Goal: Task Accomplishment & Management: Manage account settings

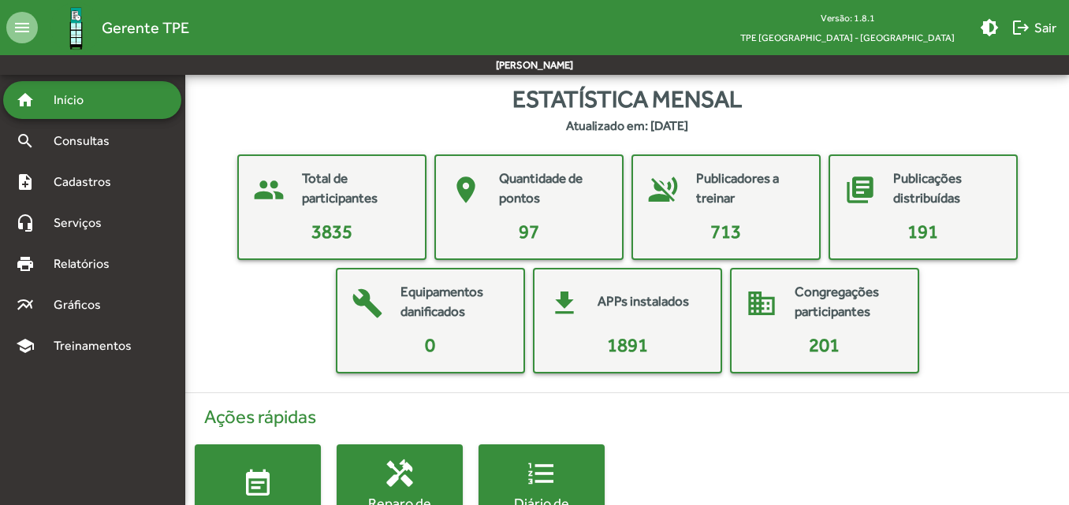
click at [111, 21] on span "Gerente TPE" at bounding box center [146, 27] width 88 height 25
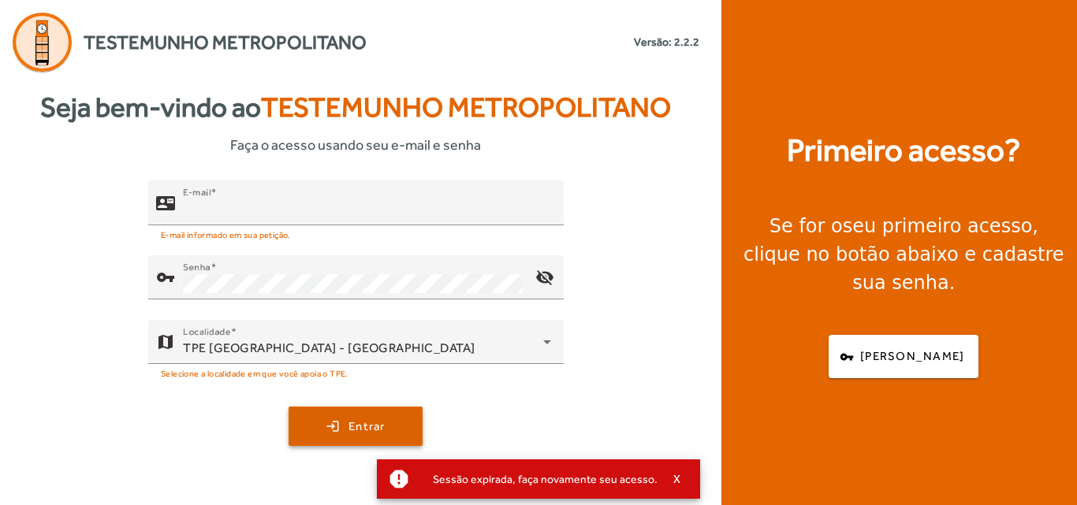
type input "**********"
click at [371, 444] on span "submit" at bounding box center [355, 427] width 131 height 38
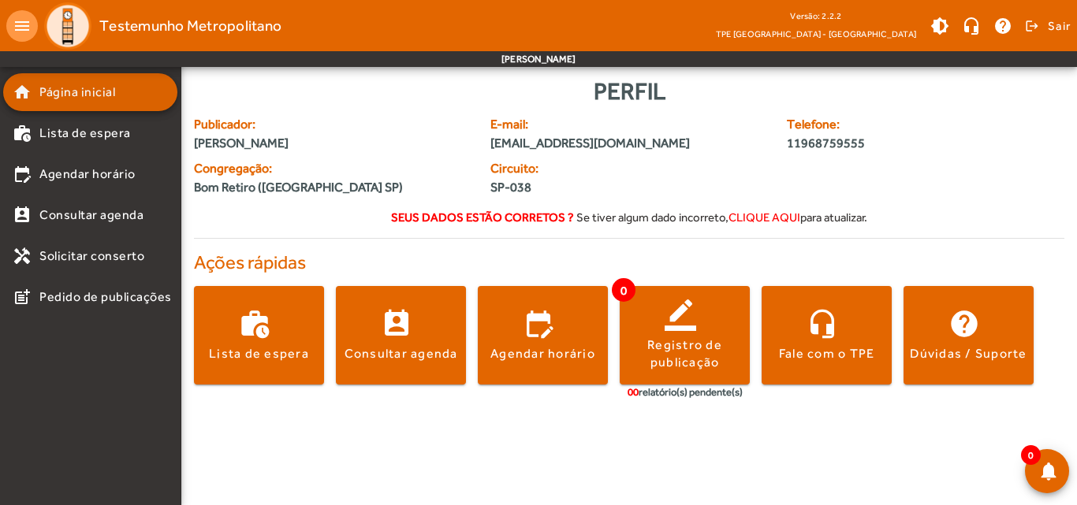
click at [53, 97] on span "Página inicial" at bounding box center [77, 92] width 76 height 19
click at [54, 97] on span "Página inicial" at bounding box center [77, 92] width 76 height 19
click at [1056, 25] on span "Sair" at bounding box center [1059, 25] width 23 height 25
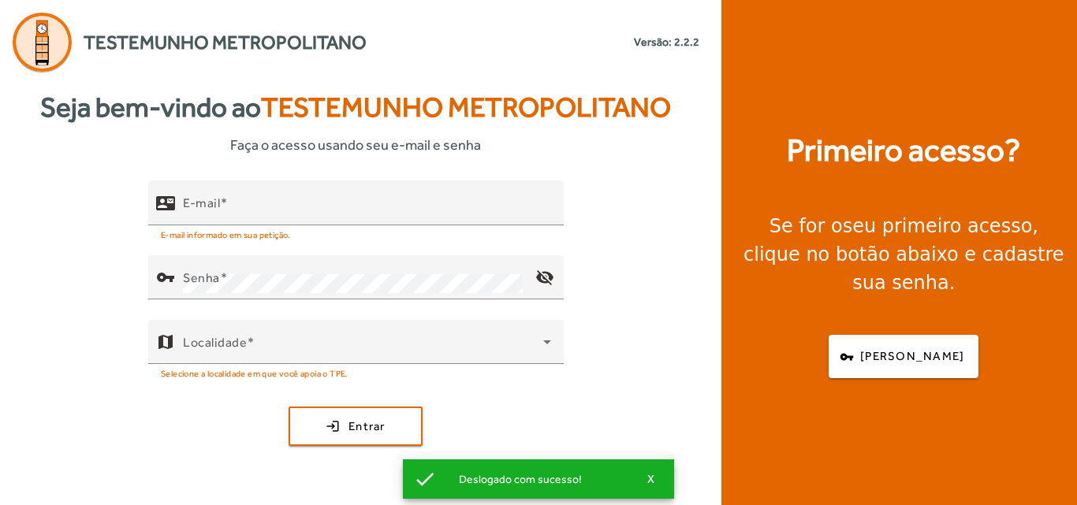
type input "**********"
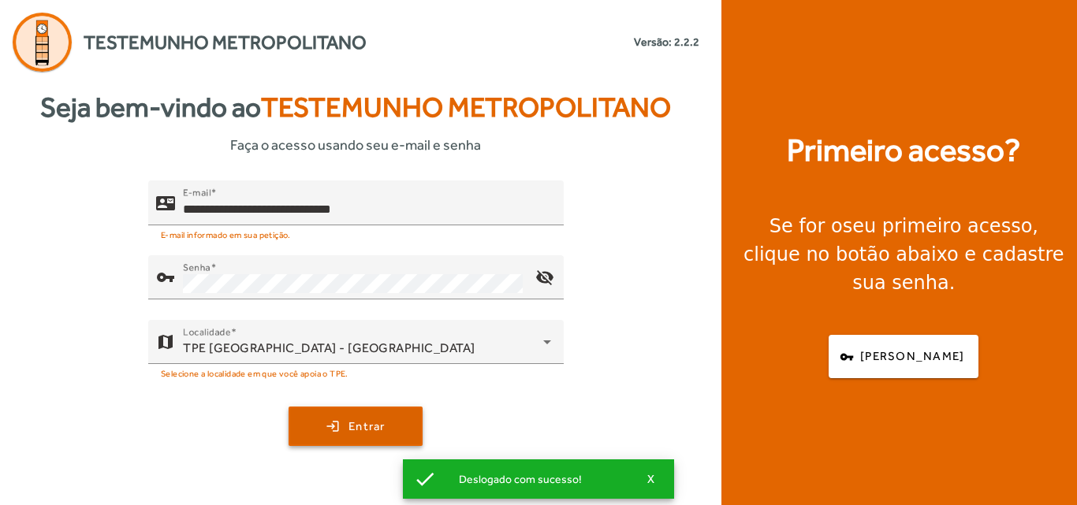
click at [375, 420] on span "Entrar" at bounding box center [366, 427] width 37 height 18
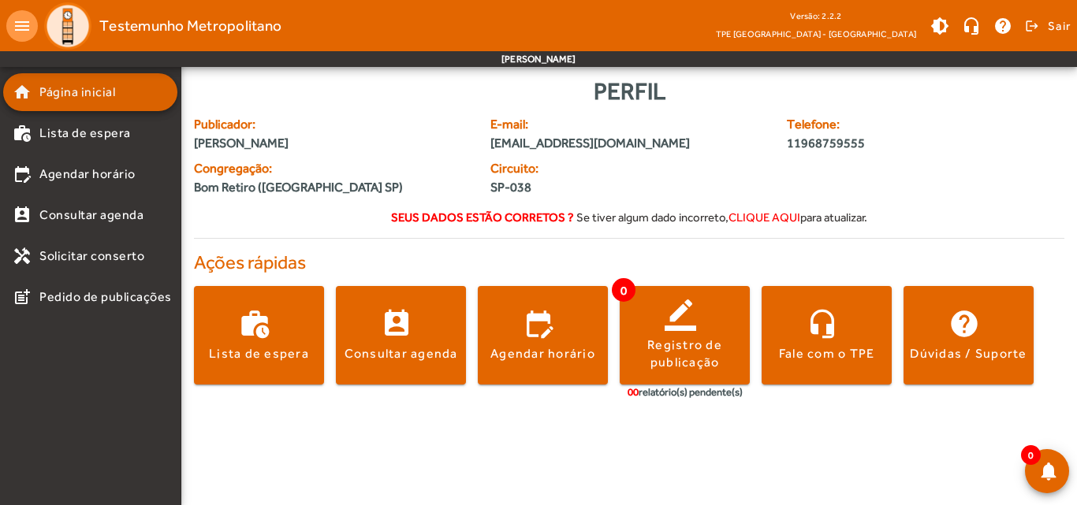
click at [110, 99] on span "Página inicial" at bounding box center [77, 92] width 76 height 19
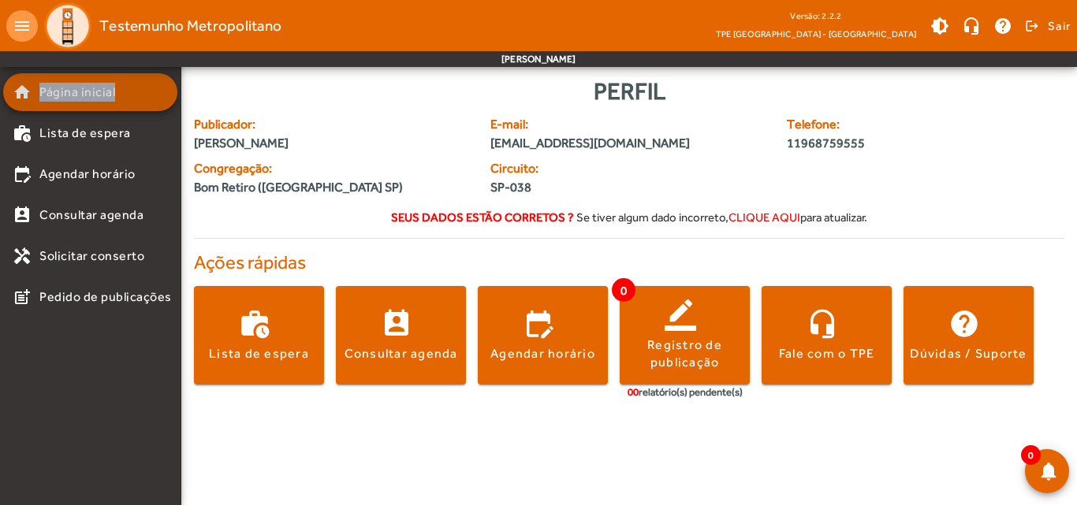
click at [110, 99] on span "Página inicial" at bounding box center [77, 92] width 76 height 19
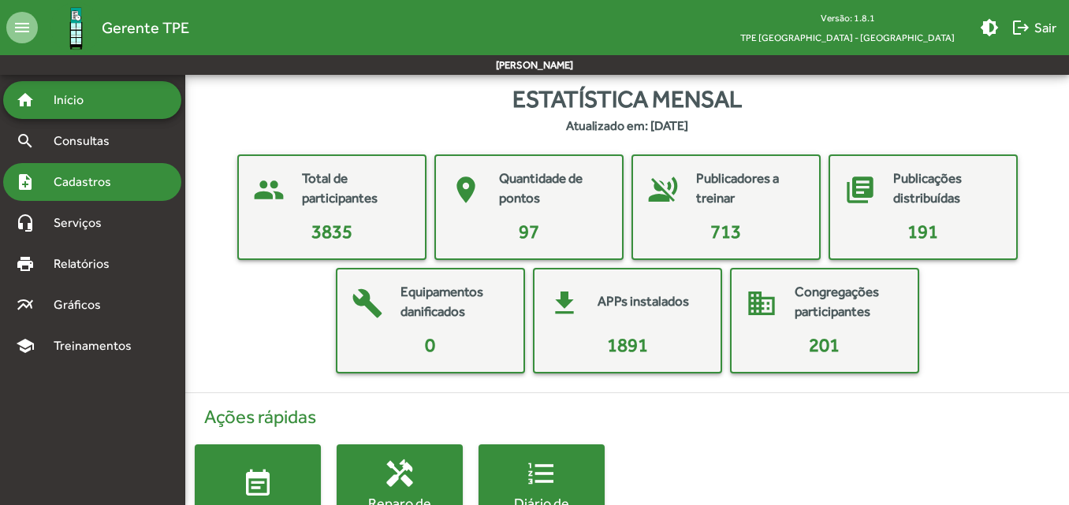
click at [73, 173] on span "Cadastros" at bounding box center [88, 182] width 88 height 19
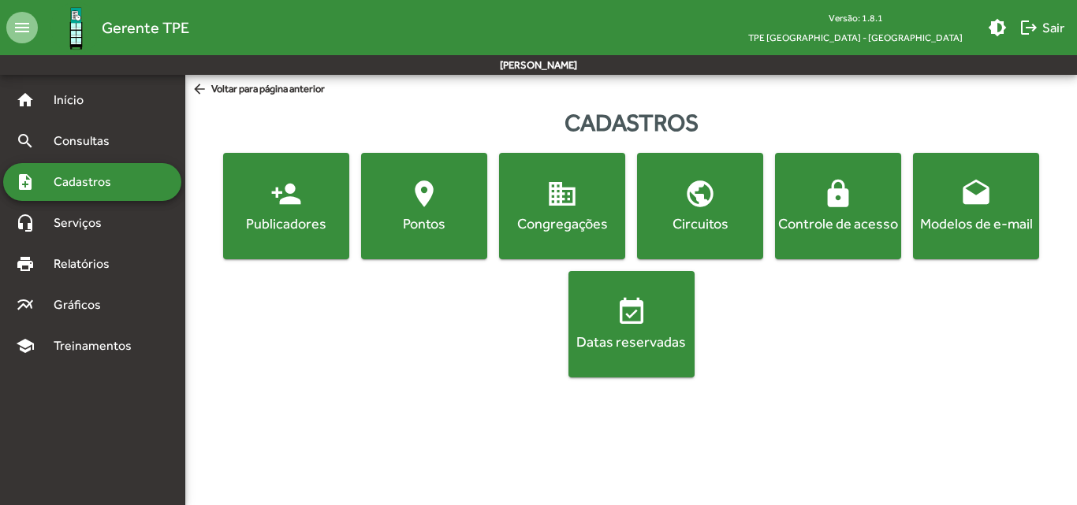
click at [829, 253] on button "lock Controle de acesso" at bounding box center [838, 206] width 126 height 106
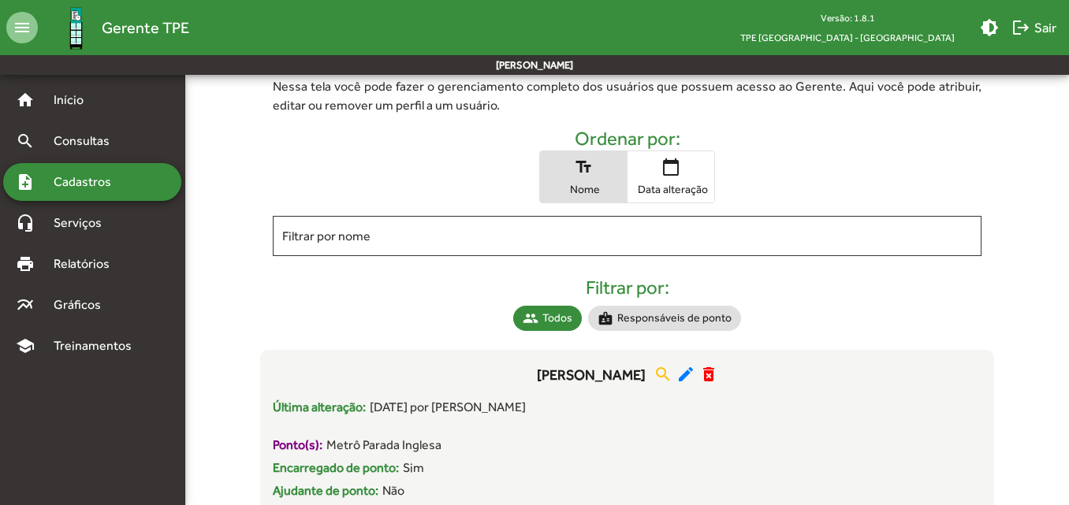
scroll to position [79, 0]
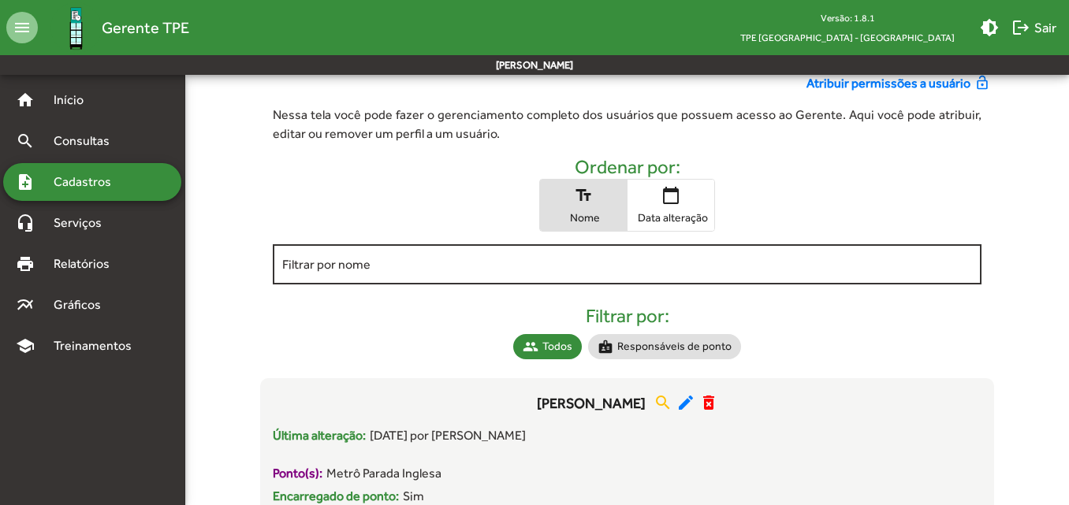
click at [556, 248] on div "Filtrar por nome" at bounding box center [626, 262] width 689 height 43
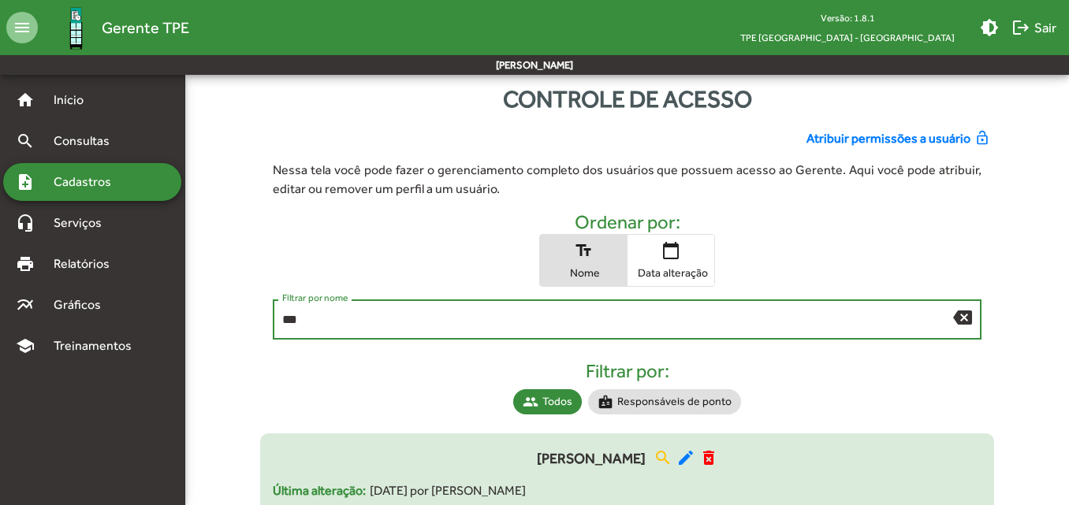
scroll to position [0, 0]
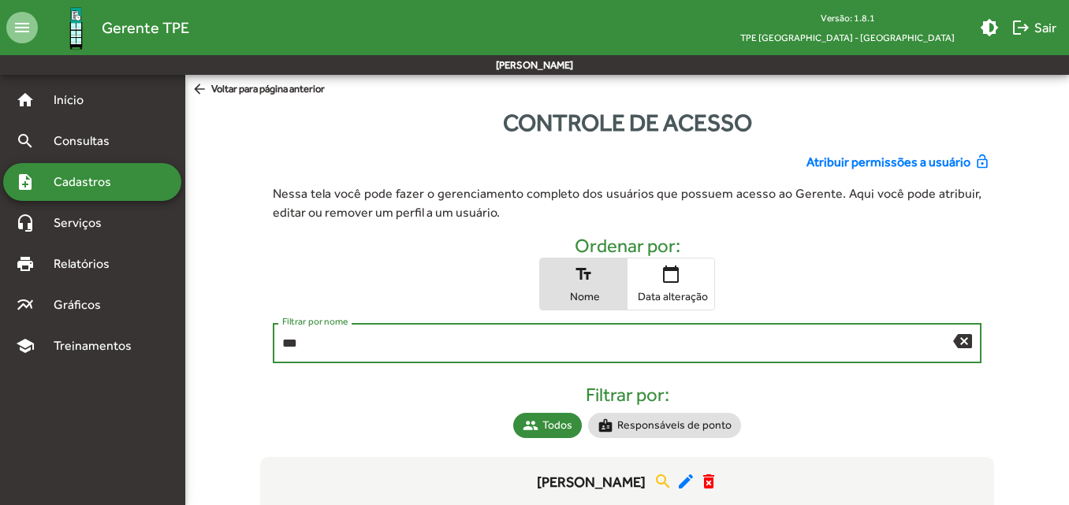
type input "***"
